Goal: Task Accomplishment & Management: Use online tool/utility

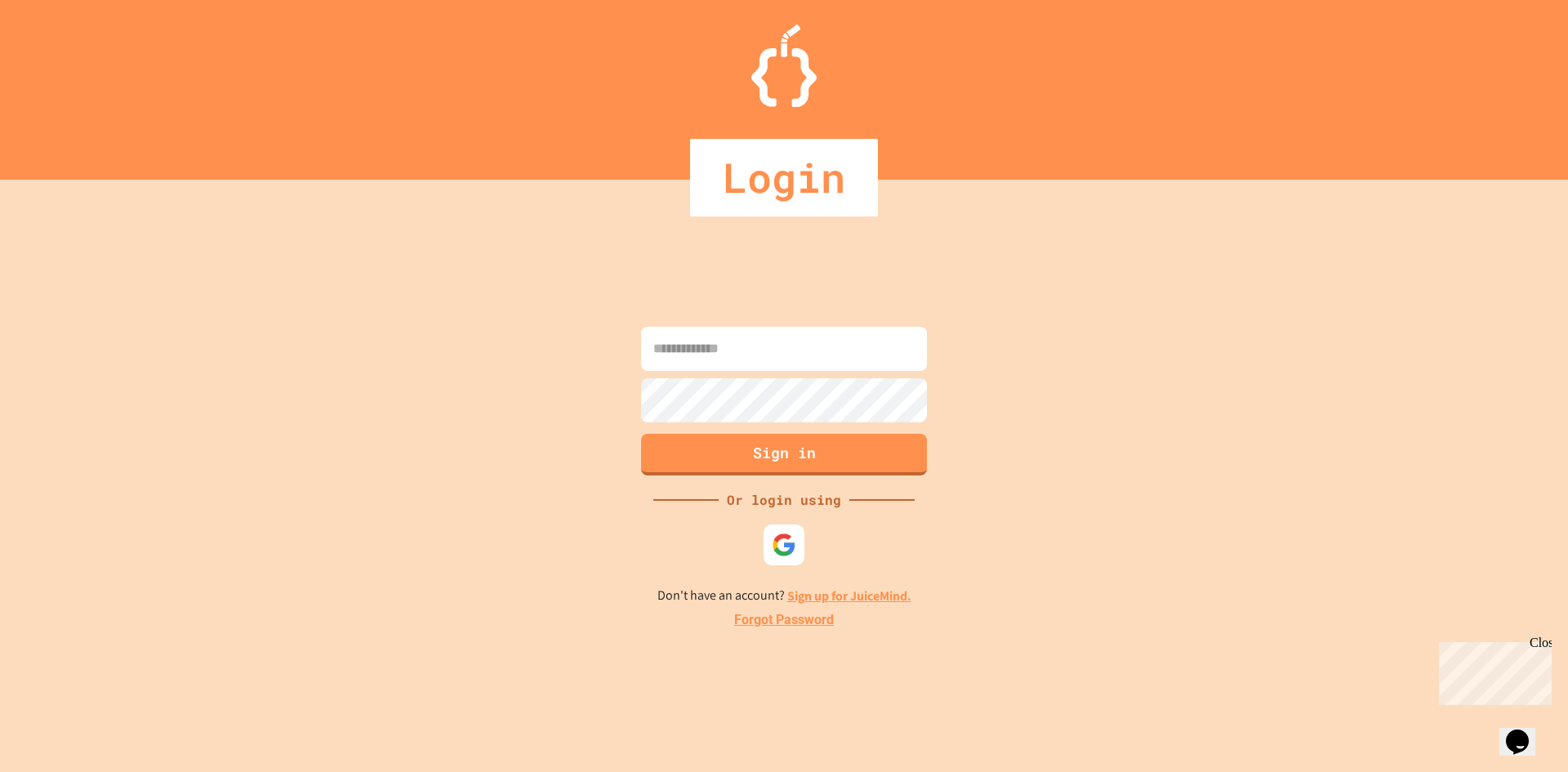
click at [685, 357] on input at bounding box center [784, 349] width 286 height 44
type input "**********"
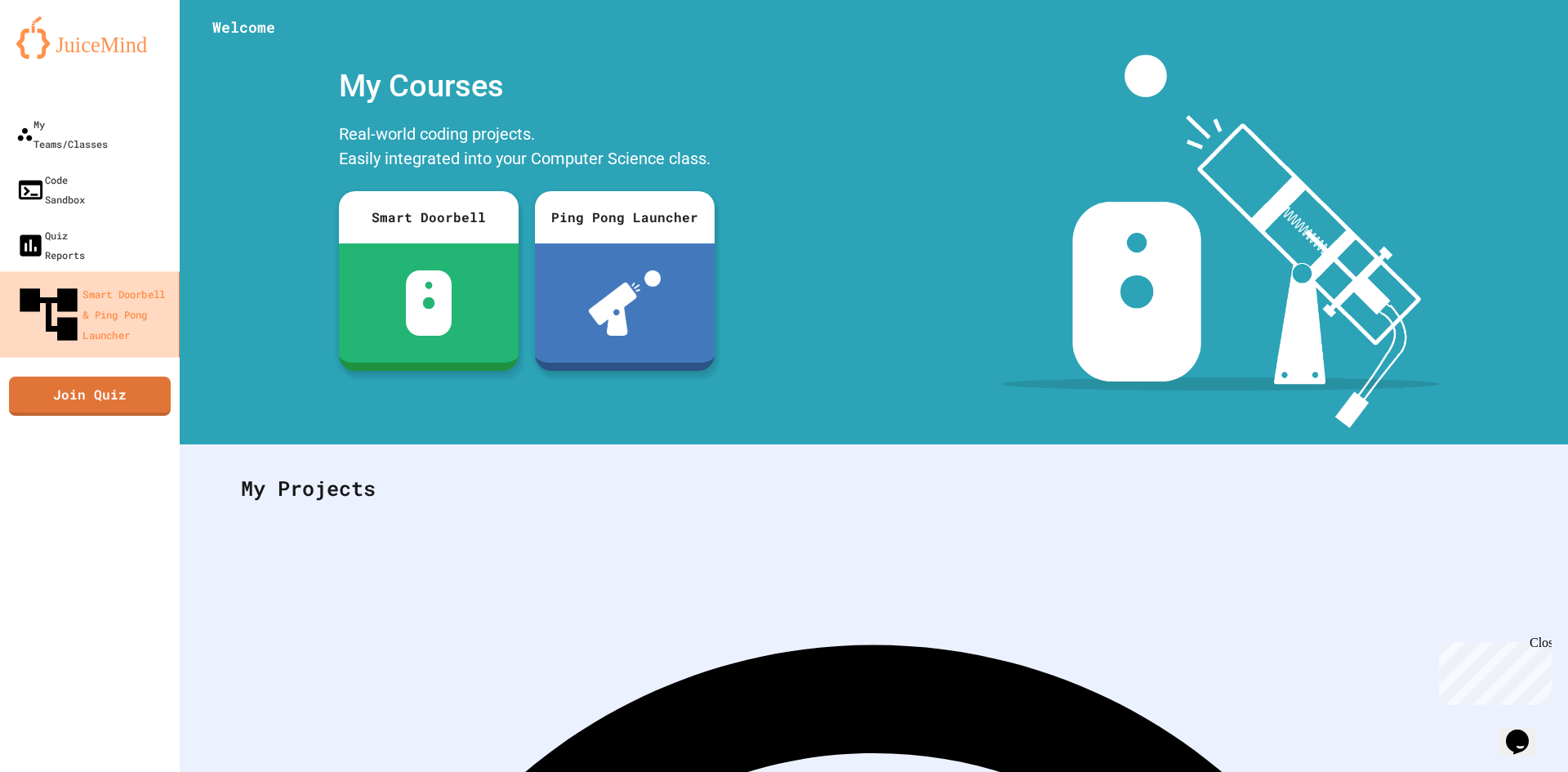
click at [83, 281] on div "Smart Doorbell & Ping Pong Launcher" at bounding box center [93, 315] width 159 height 68
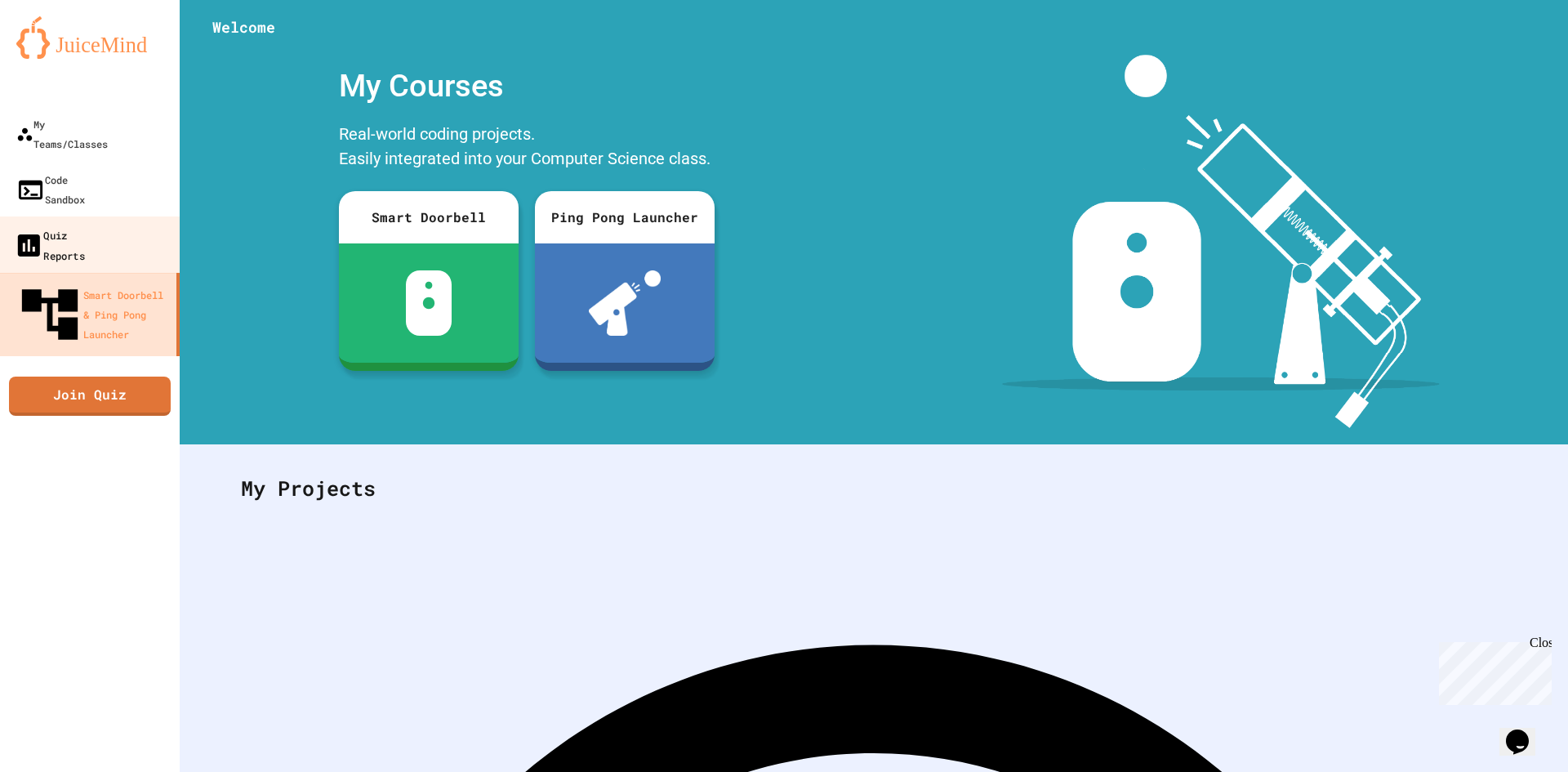
click at [128, 217] on link "Quiz Reports" at bounding box center [90, 246] width 186 height 57
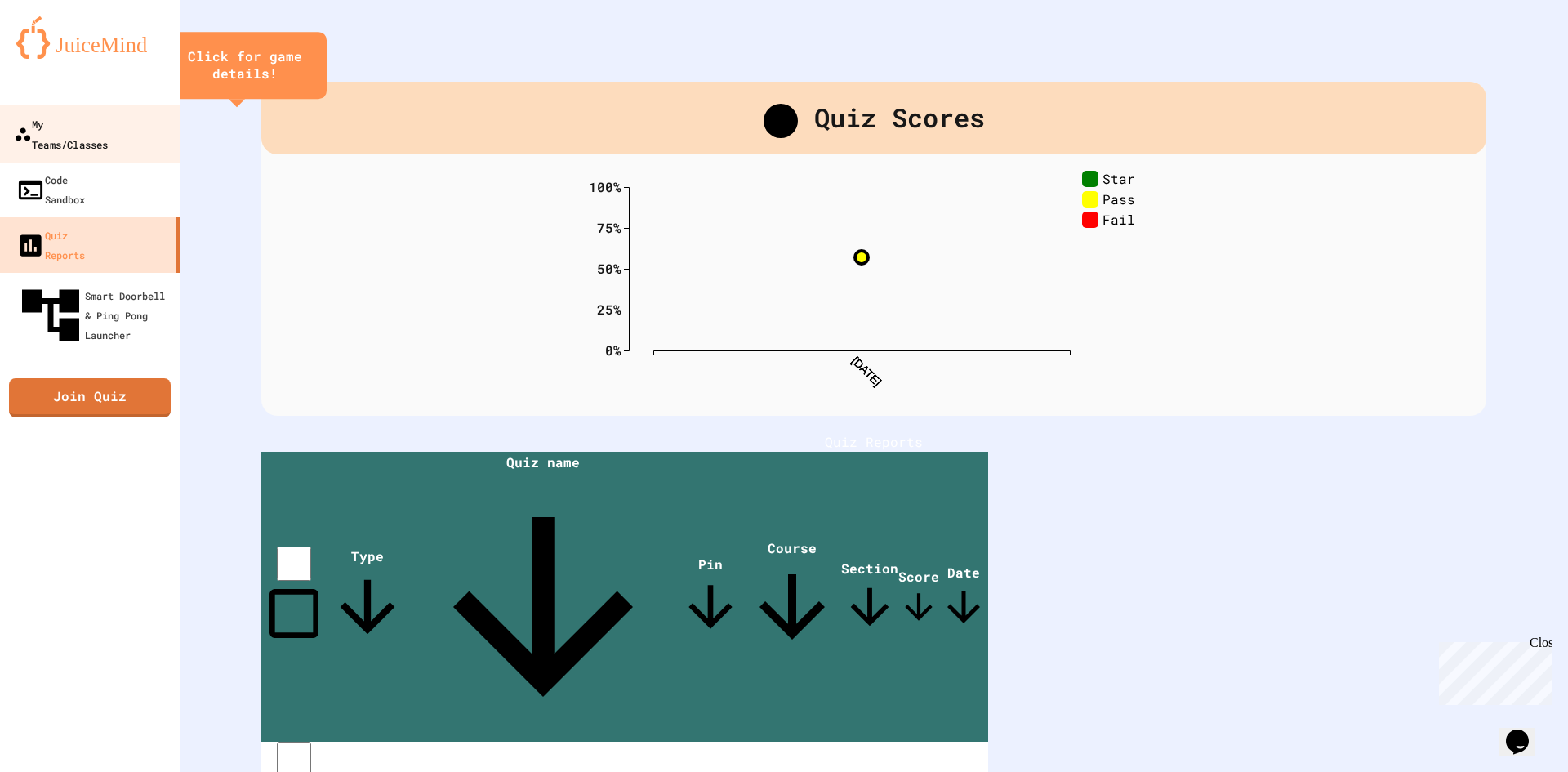
click at [108, 132] on div "My Teams/Classes" at bounding box center [61, 133] width 94 height 40
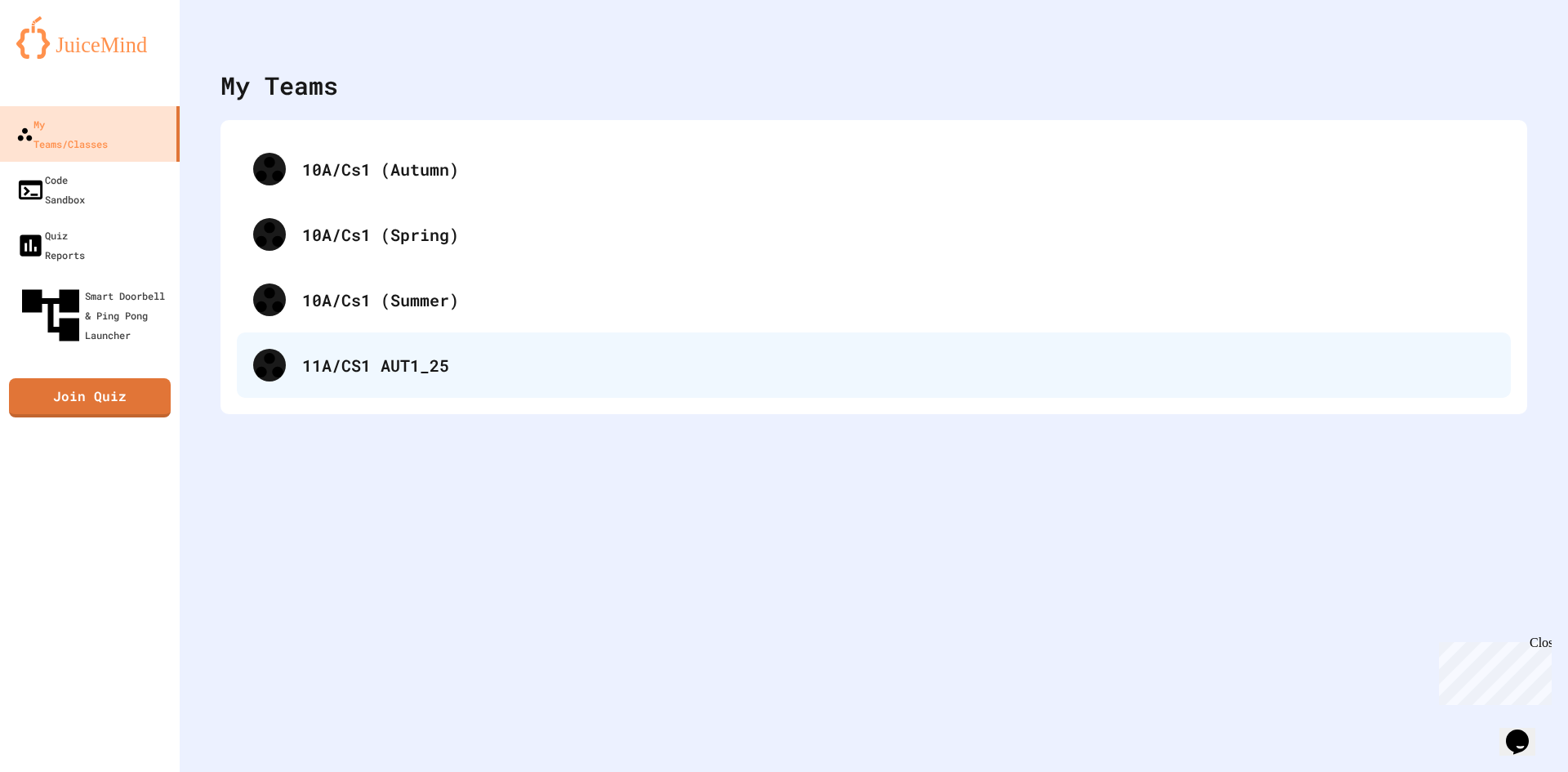
click at [360, 355] on div "11A/CS1 AUT1_25" at bounding box center [898, 365] width 1192 height 25
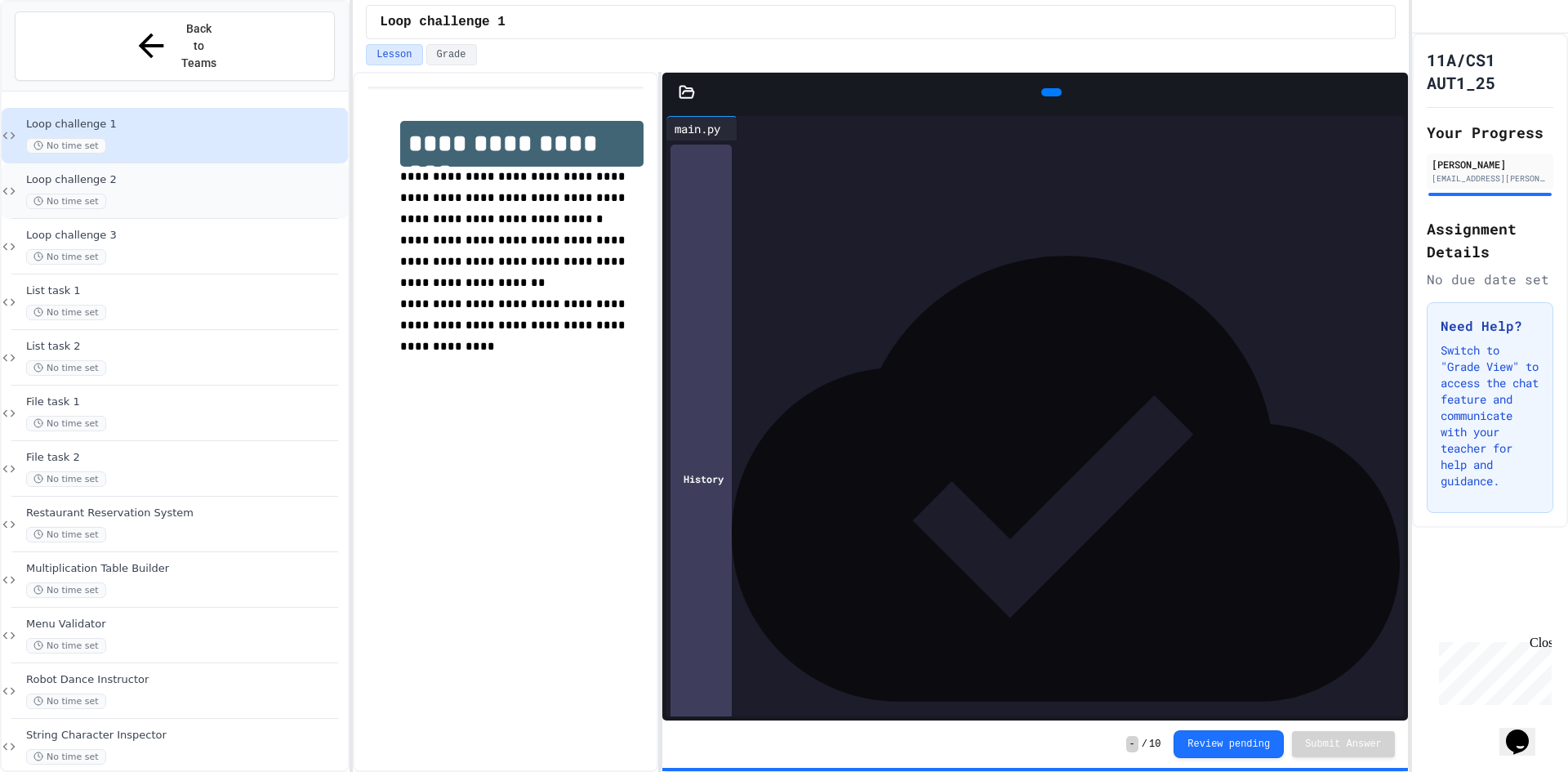
click at [153, 174] on div "Loop challenge 2 No time set" at bounding box center [185, 191] width 318 height 36
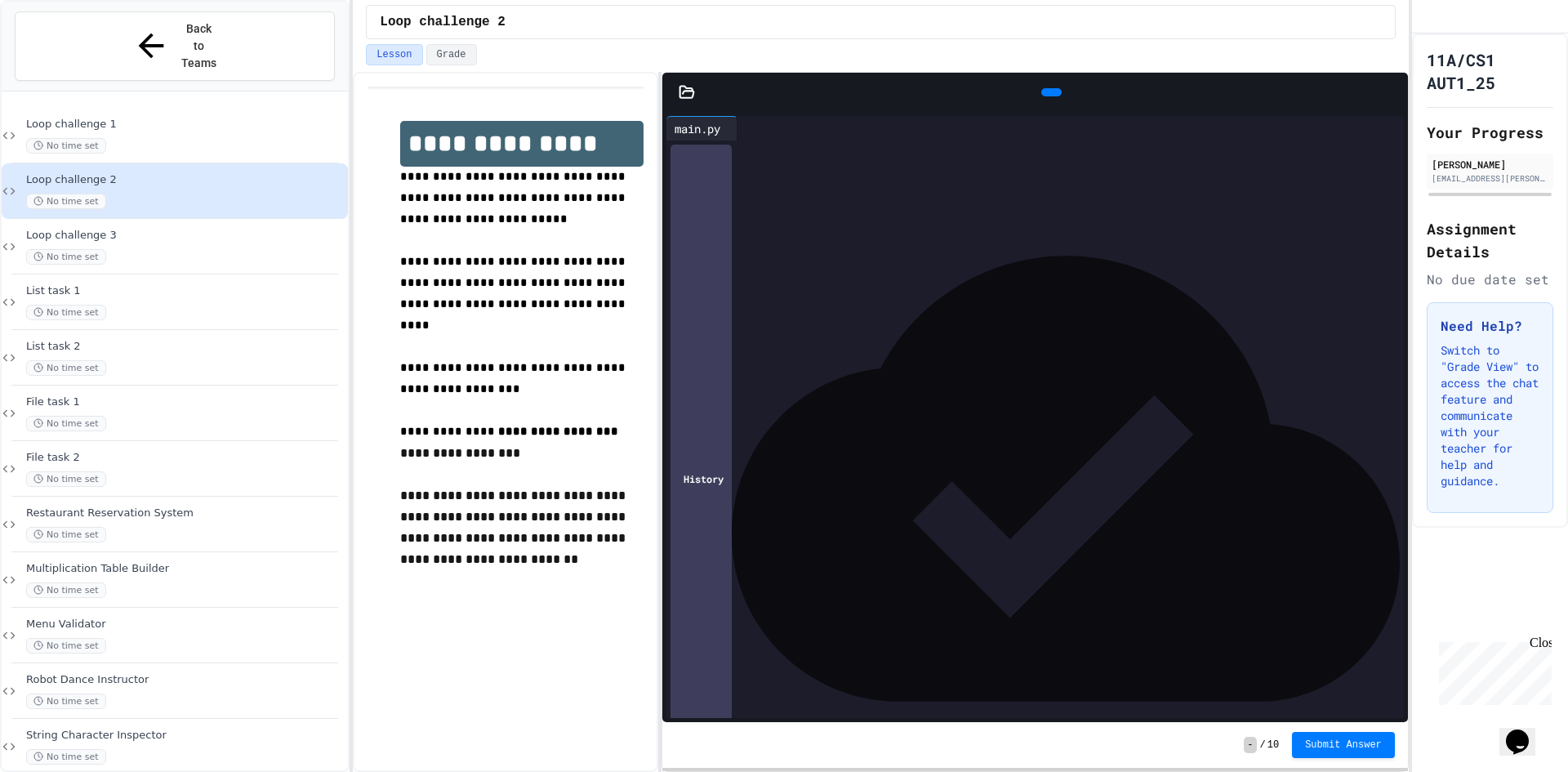
click at [1041, 96] on div at bounding box center [1051, 92] width 20 height 8
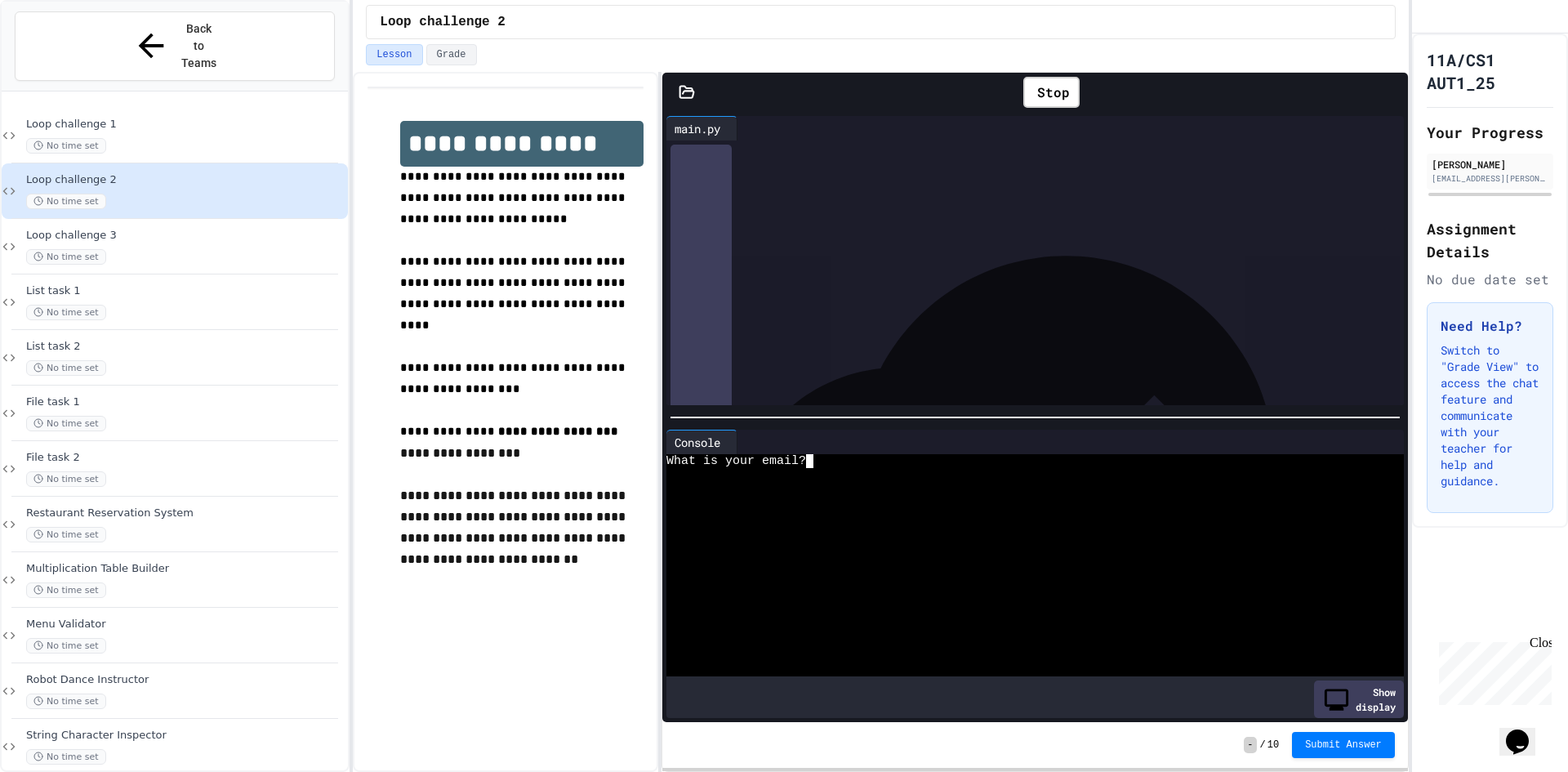
click at [928, 456] on div "What is your email?" at bounding box center [1019, 461] width 706 height 14
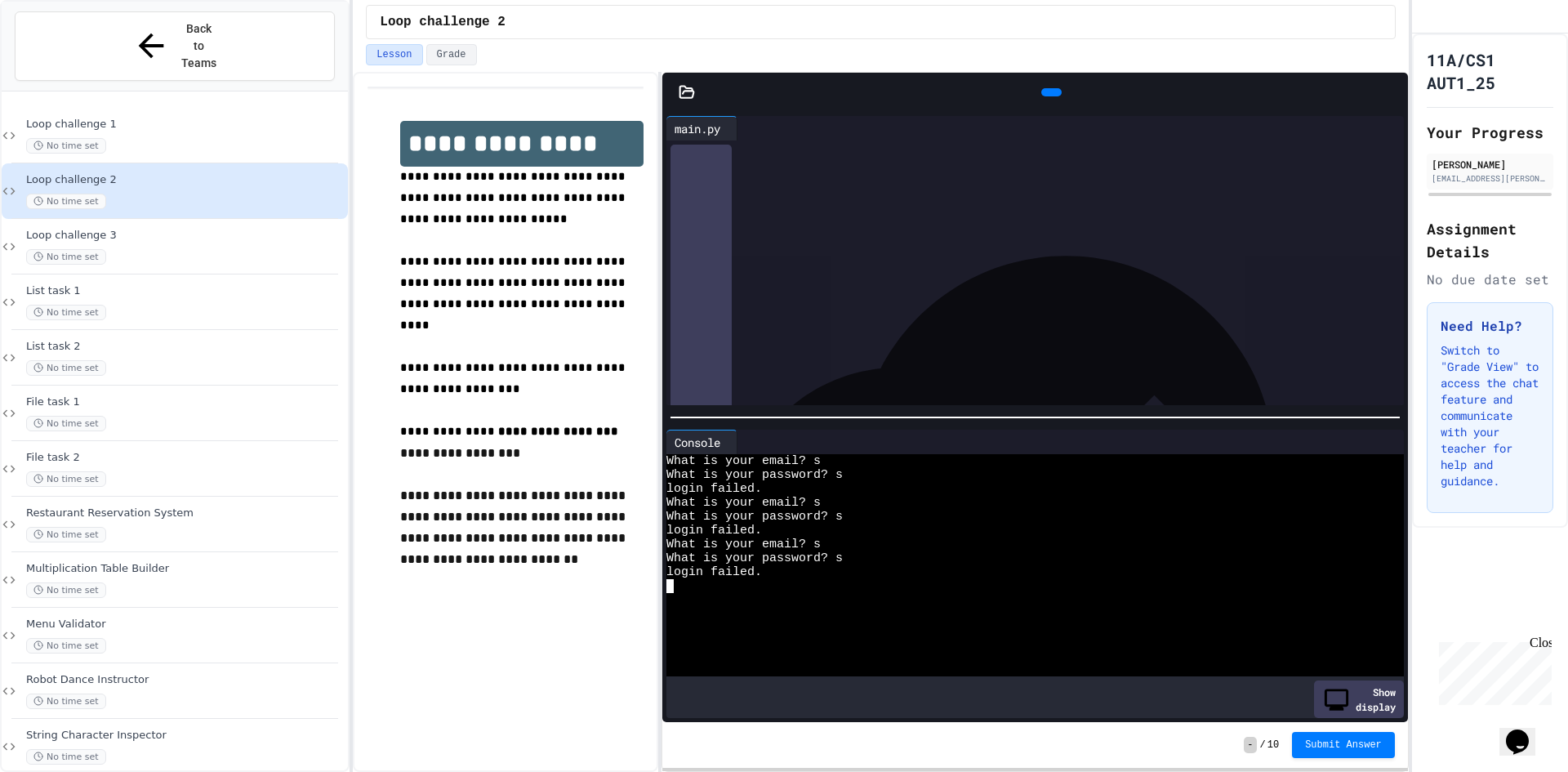
scroll to position [81, 0]
click at [1049, 92] on icon at bounding box center [1049, 92] width 0 height 0
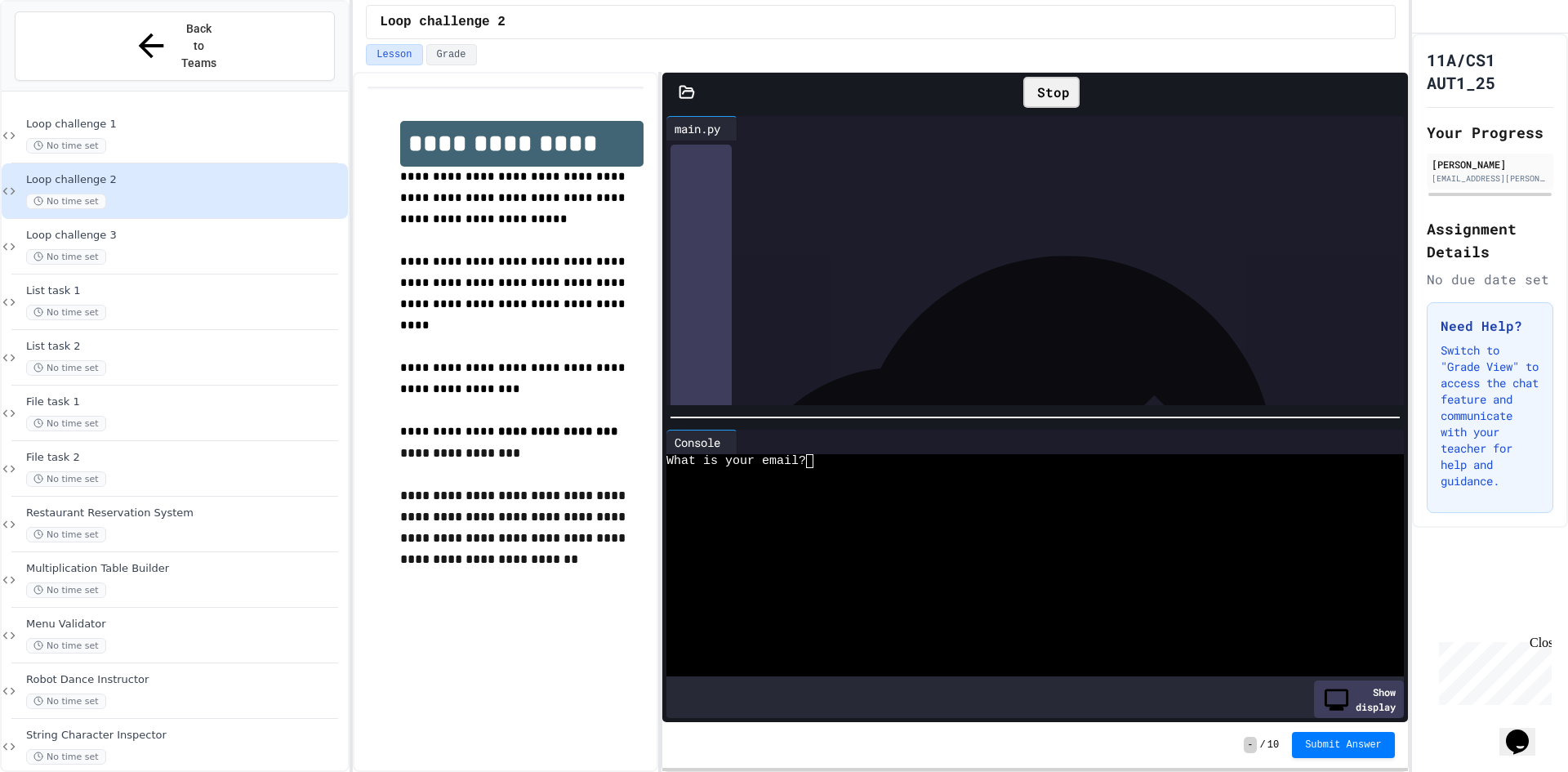
scroll to position [0, 0]
drag, startPoint x: 806, startPoint y: 151, endPoint x: 917, endPoint y: 151, distance: 111.0
click at [854, 151] on span "**********" at bounding box center [812, 151] width 83 height 11
click at [845, 454] on div "What is your email?" at bounding box center [1019, 461] width 706 height 14
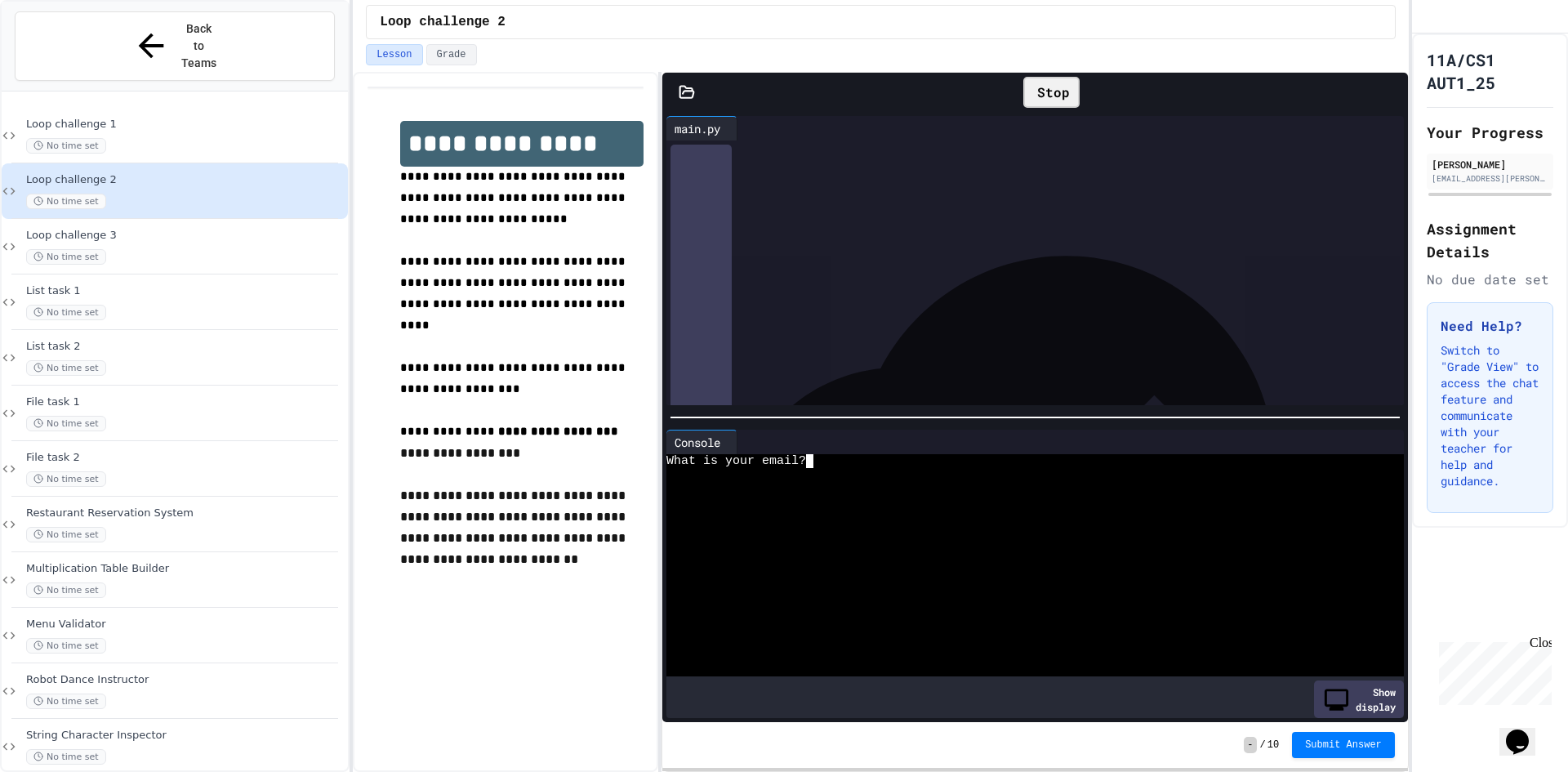
type textarea "**********"
drag, startPoint x: 778, startPoint y: 168, endPoint x: 829, endPoint y: 171, distance: 51.1
click at [796, 170] on span "**********" at bounding box center [775, 167] width 42 height 11
click at [851, 468] on div "What is your password?" at bounding box center [1019, 475] width 706 height 14
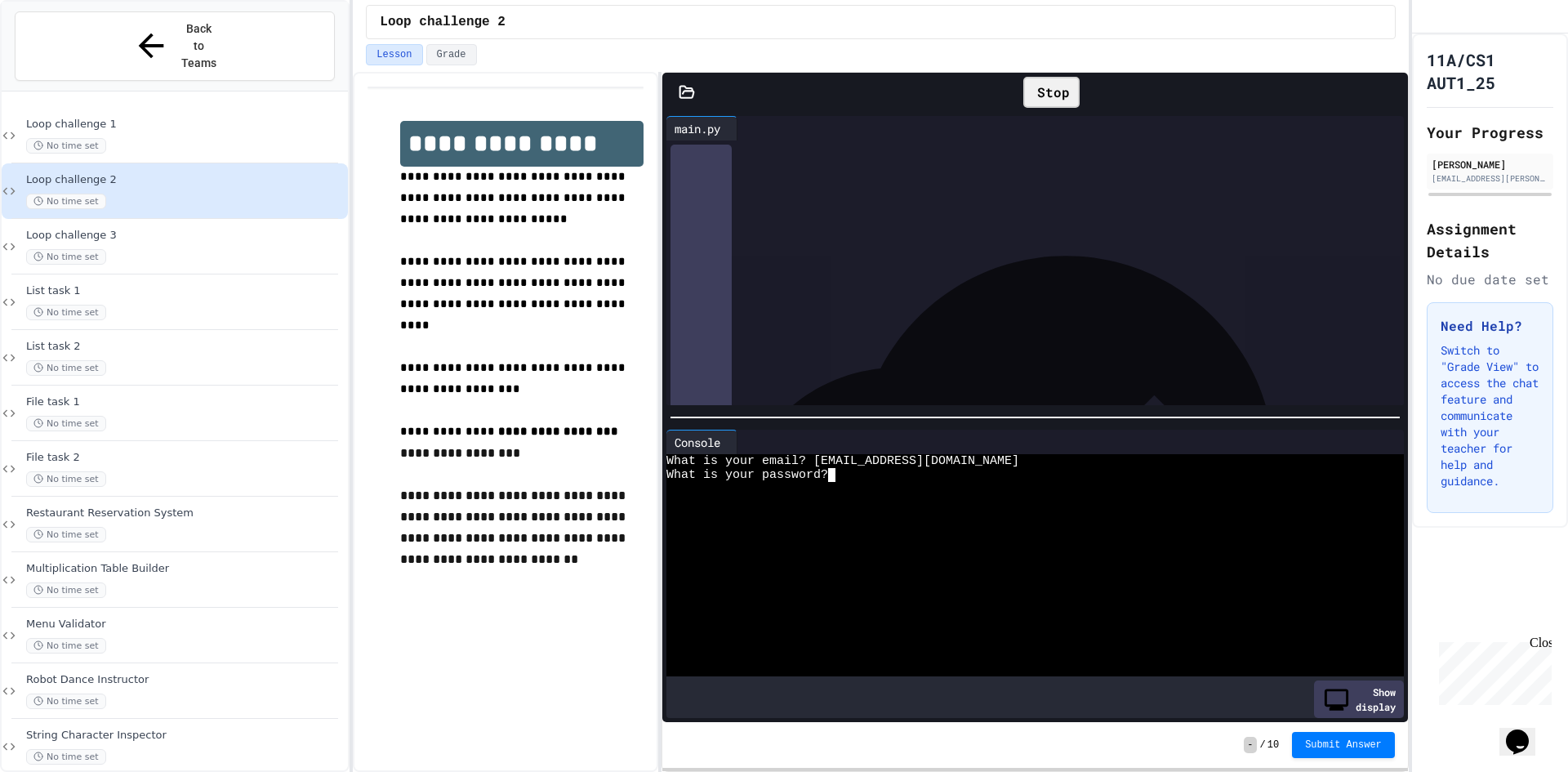
type textarea "********"
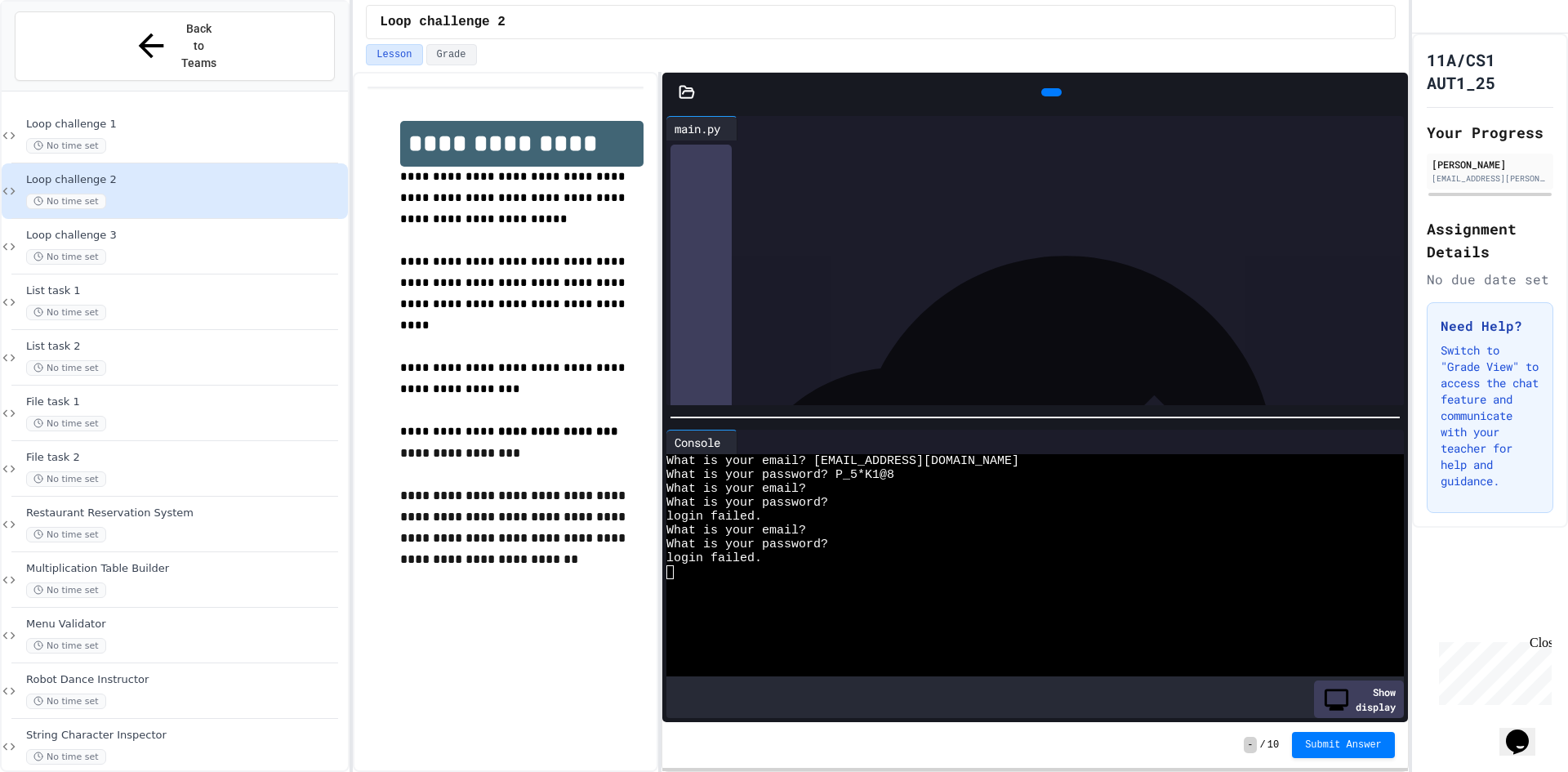
click at [806, 216] on div at bounding box center [1049, 218] width 709 height 17
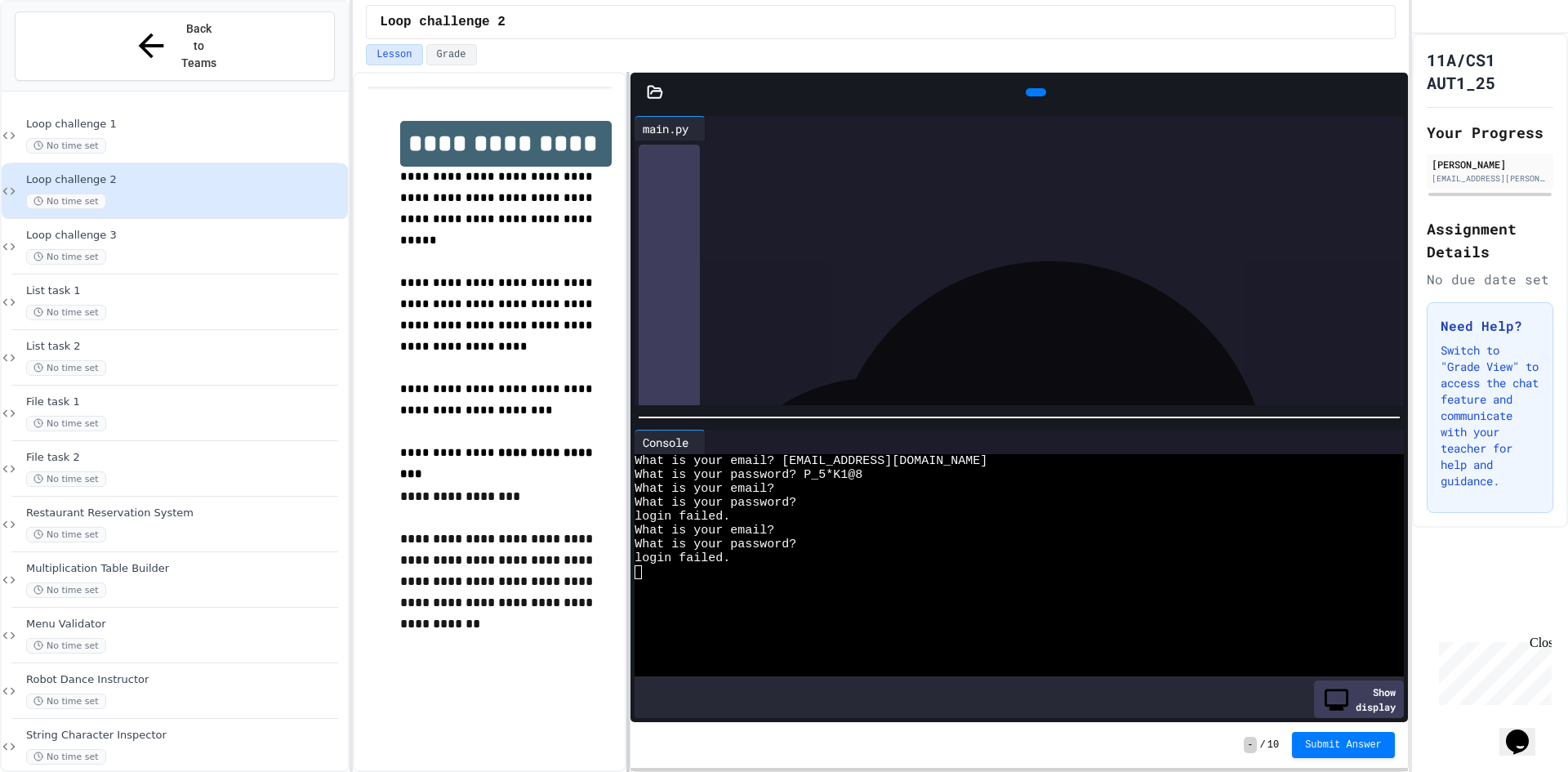
click at [627, 243] on div at bounding box center [628, 422] width 4 height 700
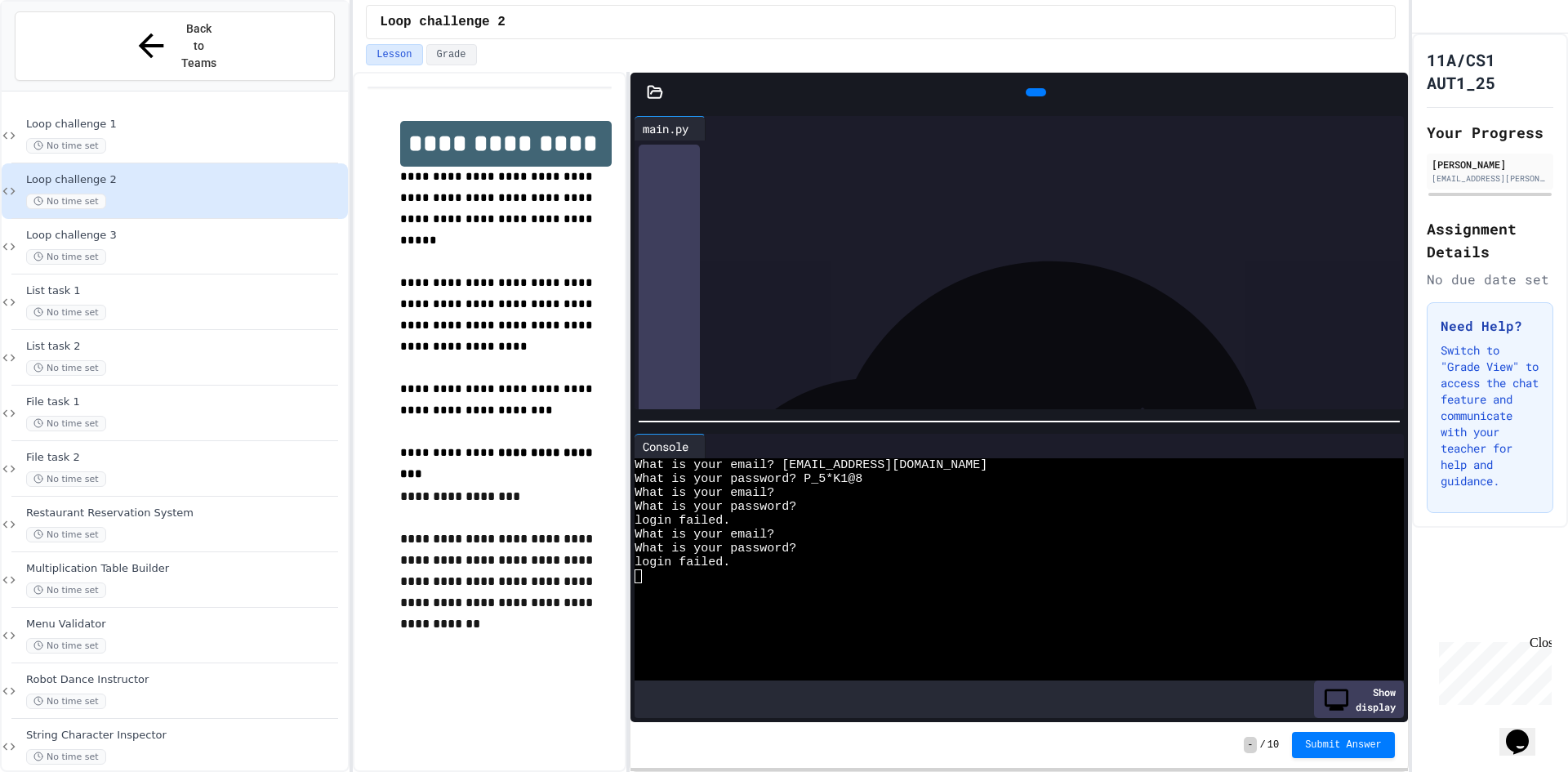
click at [840, 414] on div at bounding box center [1019, 422] width 777 height 17
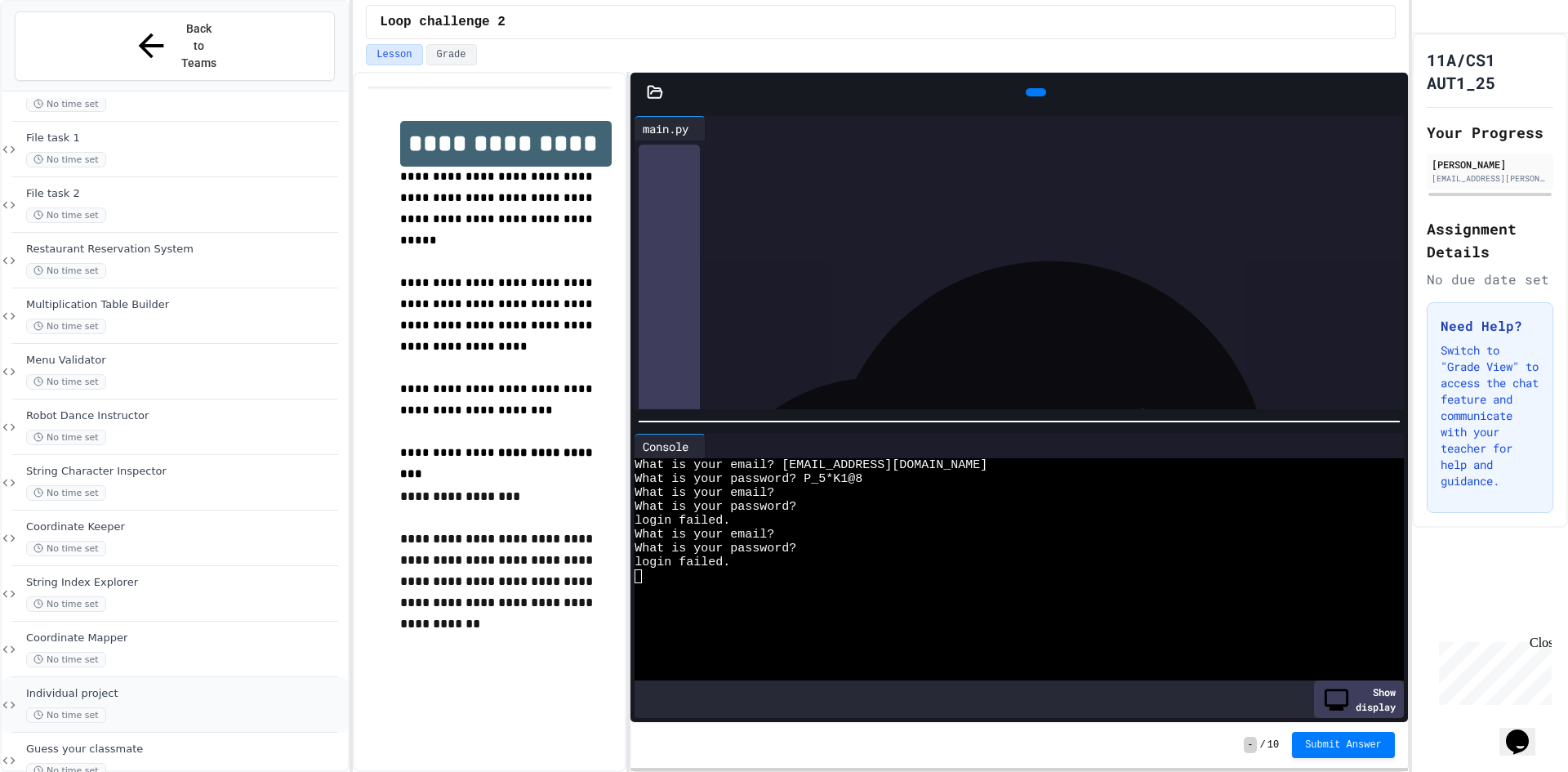
click at [168, 687] on div "Individual project No time set" at bounding box center [185, 705] width 318 height 36
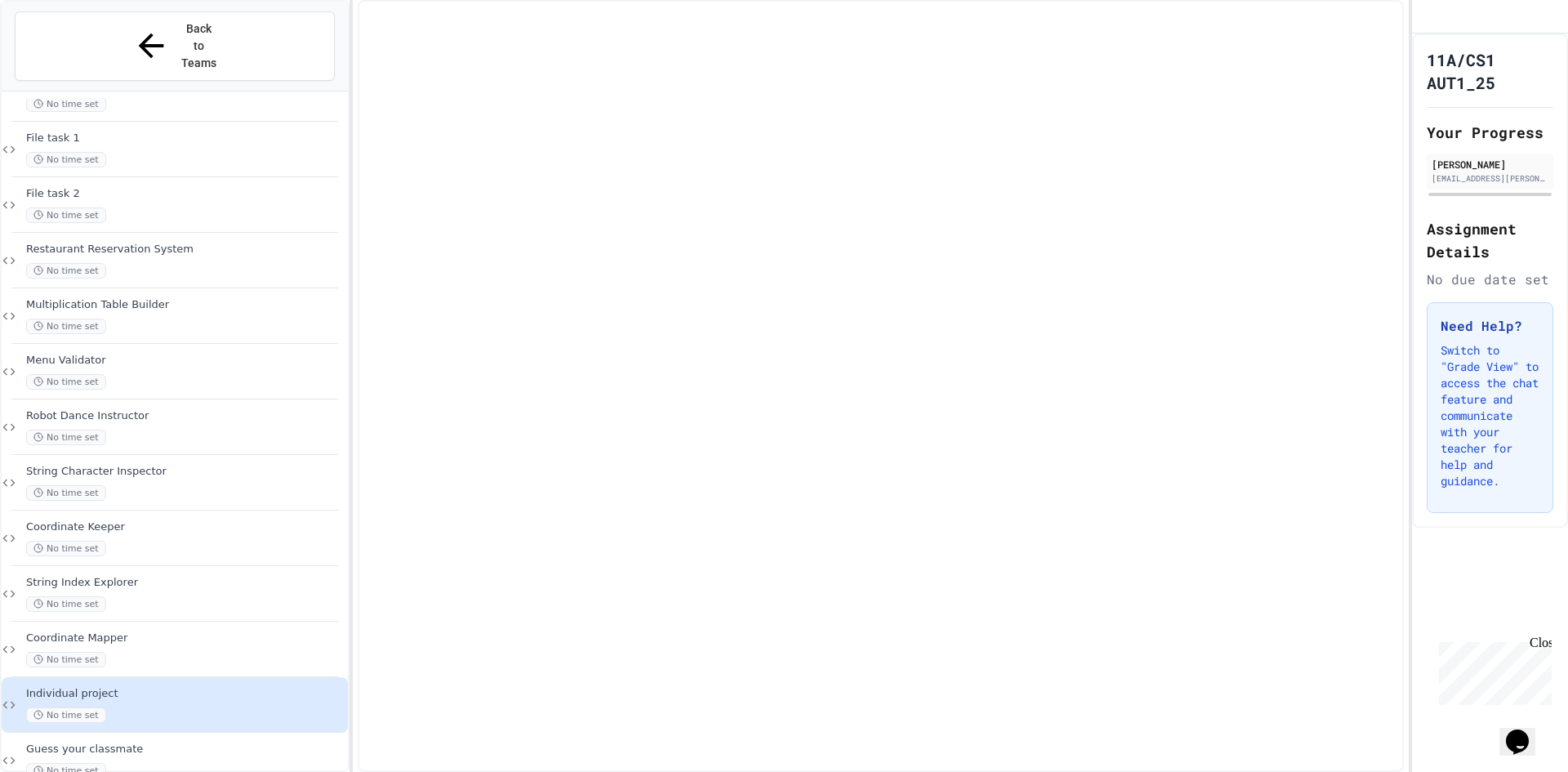
scroll to position [245, 0]
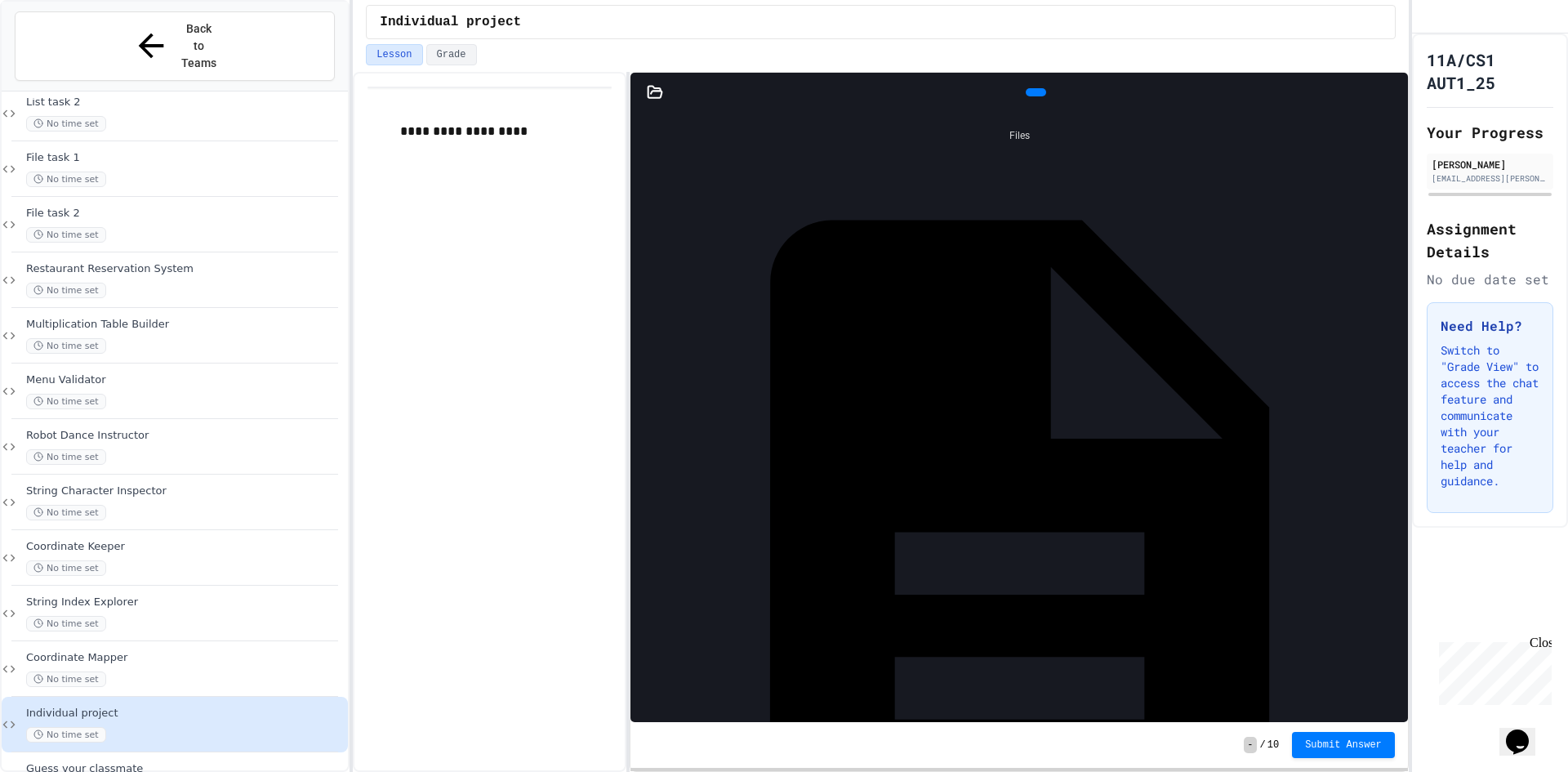
click at [798, 422] on div "Files main.py" at bounding box center [1019, 416] width 777 height 610
click at [1398, 525] on div "main.py" at bounding box center [1398, 533] width 0 height 17
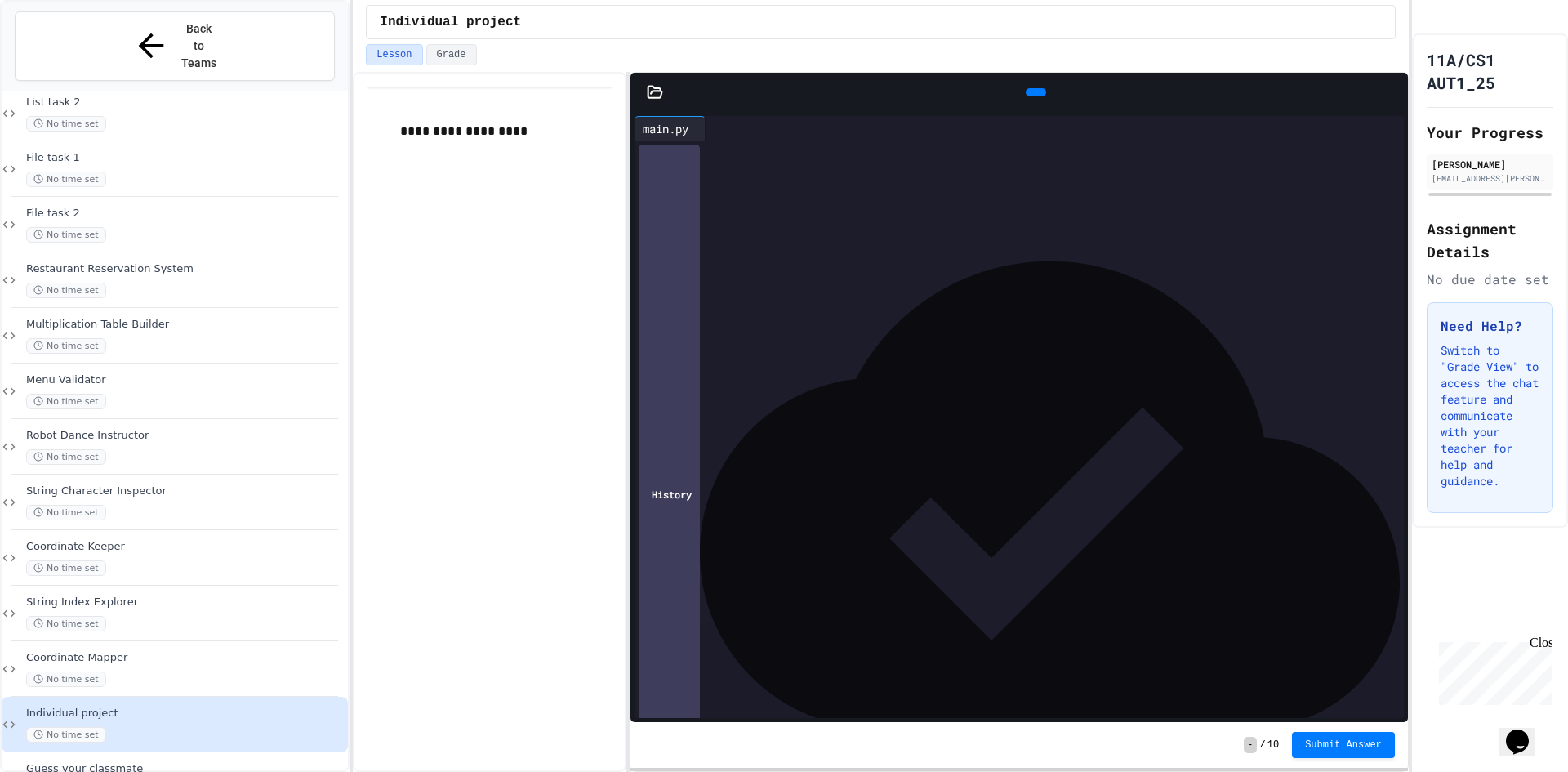
click at [695, 149] on div at bounding box center [1032, 152] width 744 height 17
